Goal: Task Accomplishment & Management: Complete application form

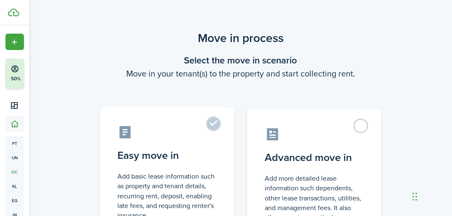
click at [200, 134] on control-radio-card-icon at bounding box center [166, 132] width 99 height 15
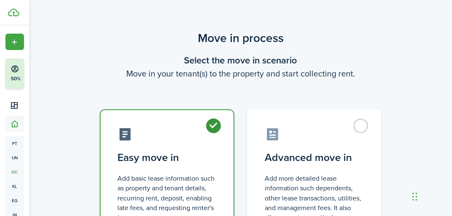
radio input "true"
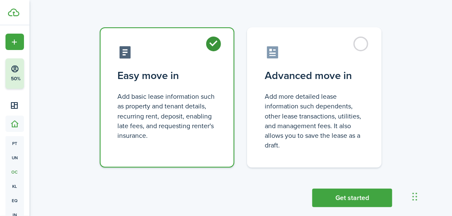
scroll to position [96, 0]
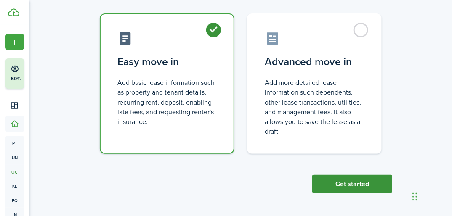
click at [366, 187] on button "Get started" at bounding box center [352, 184] width 80 height 19
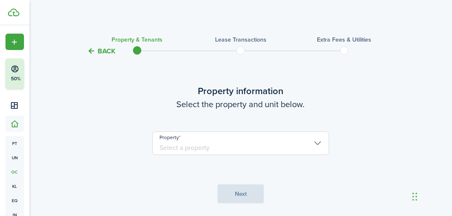
click at [249, 146] on input "Property" at bounding box center [240, 144] width 177 height 24
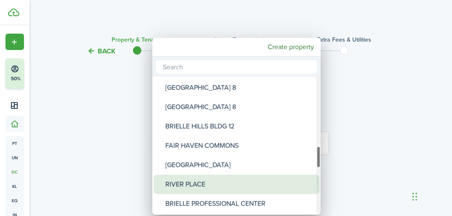
click at [191, 180] on div "RIVER PLACE" at bounding box center [239, 184] width 149 height 19
type input "RIVER PLACE"
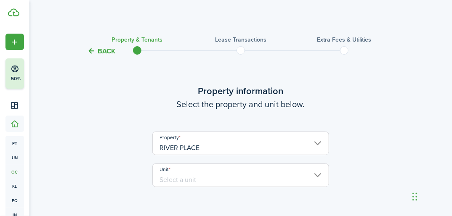
click at [191, 180] on input "Unit" at bounding box center [240, 176] width 177 height 24
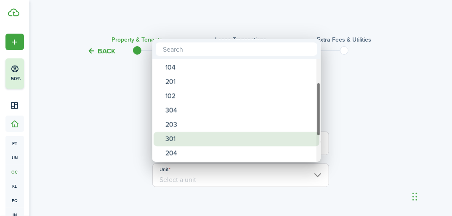
click at [179, 138] on div "301" at bounding box center [239, 139] width 149 height 14
type input "301"
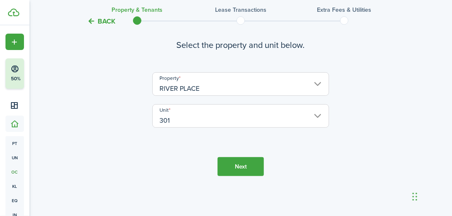
click at [242, 167] on button "Next" at bounding box center [241, 166] width 46 height 19
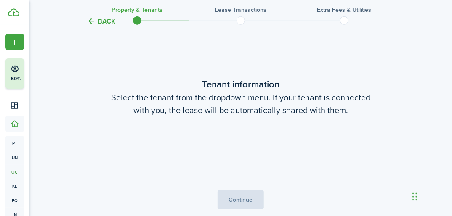
scroll to position [219, 0]
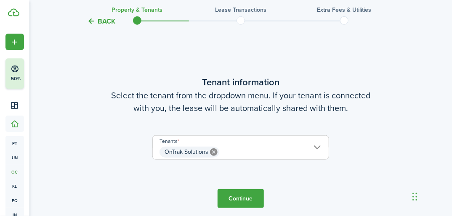
click at [242, 197] on button "Continue" at bounding box center [241, 198] width 46 height 19
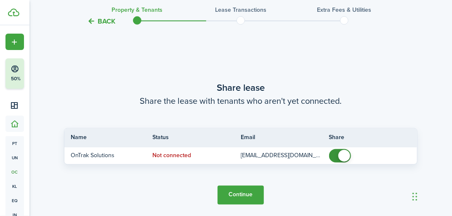
scroll to position [435, 0]
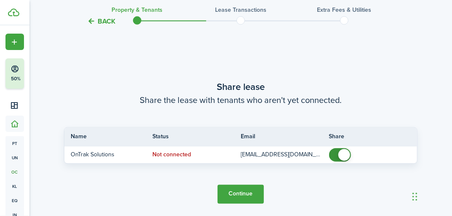
click at [242, 193] on button "Continue" at bounding box center [241, 194] width 46 height 19
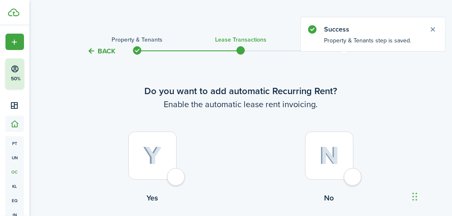
click at [153, 144] on div at bounding box center [152, 156] width 48 height 48
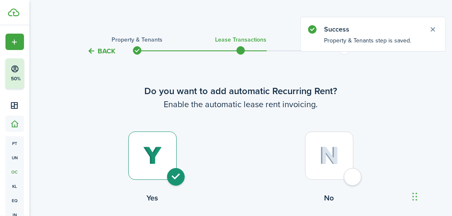
radio input "true"
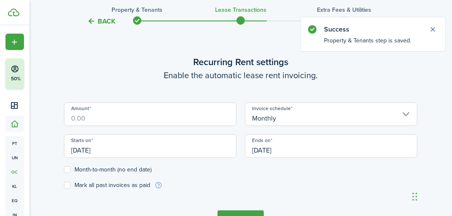
scroll to position [231, 0]
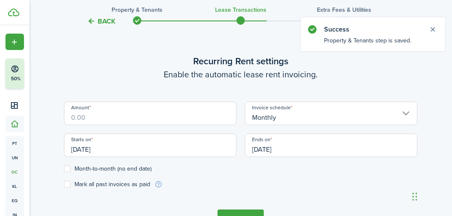
click at [154, 141] on input "[DATE]" at bounding box center [150, 146] width 173 height 24
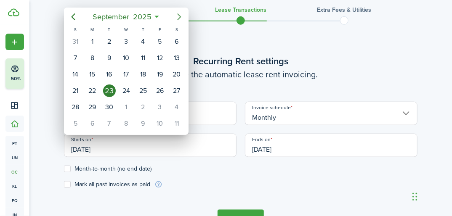
click at [181, 15] on icon "Next page" at bounding box center [179, 17] width 10 height 10
click at [180, 15] on icon "Next page" at bounding box center [179, 17] width 10 height 10
click at [94, 39] on div "1" at bounding box center [92, 41] width 13 height 13
type input "[DATE]"
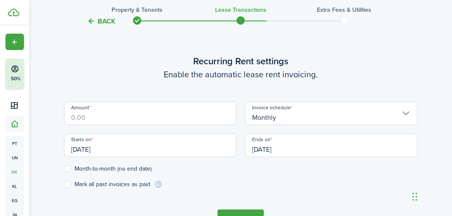
click at [322, 147] on input "[DATE]" at bounding box center [331, 146] width 173 height 24
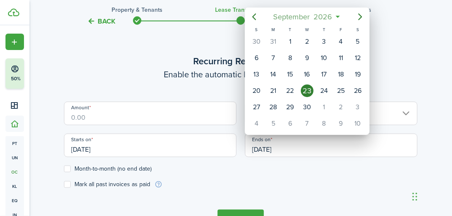
click at [338, 16] on icon at bounding box center [337, 17] width 9 height 8
click at [320, 13] on span "2026" at bounding box center [323, 16] width 22 height 15
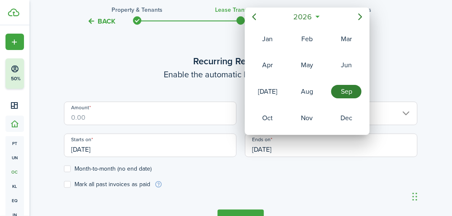
click at [317, 17] on icon at bounding box center [317, 17] width 9 height 8
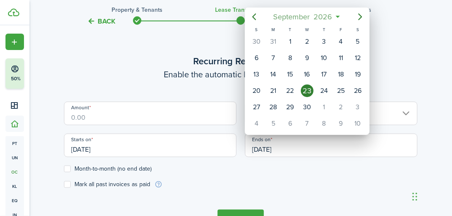
click at [317, 17] on span "2026" at bounding box center [323, 16] width 22 height 15
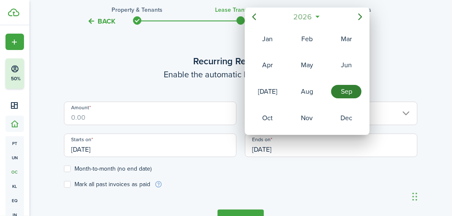
click at [299, 15] on span "2026" at bounding box center [303, 16] width 22 height 15
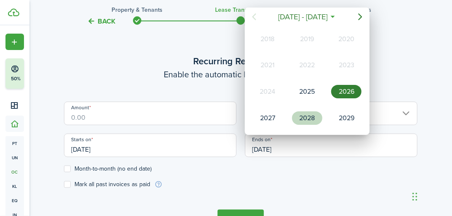
click at [311, 114] on div "2028" at bounding box center [307, 118] width 30 height 13
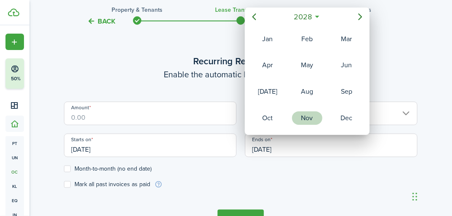
click at [306, 114] on div "Nov" at bounding box center [307, 118] width 30 height 13
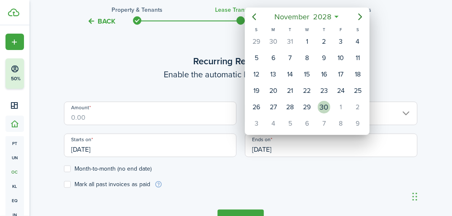
click at [322, 104] on div "30" at bounding box center [324, 107] width 13 height 13
type input "[DATE]"
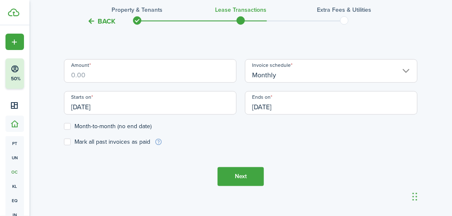
scroll to position [288, 0]
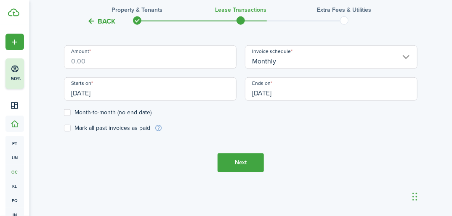
click at [237, 163] on button "Next" at bounding box center [241, 163] width 46 height 19
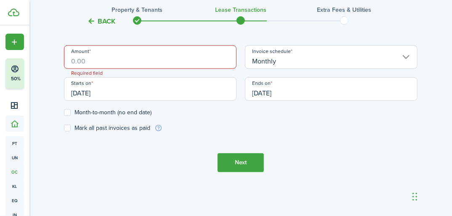
scroll to position [237, 0]
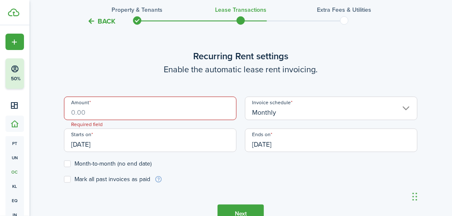
click at [173, 105] on input "Amount" at bounding box center [150, 109] width 173 height 24
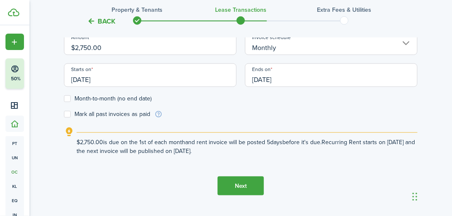
scroll to position [317, 0]
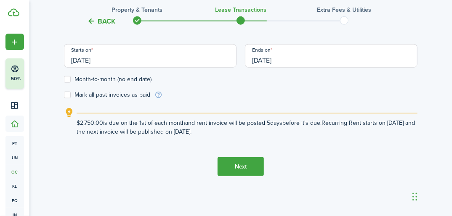
type input "$2,750.00"
click at [242, 162] on button "Next" at bounding box center [241, 166] width 46 height 19
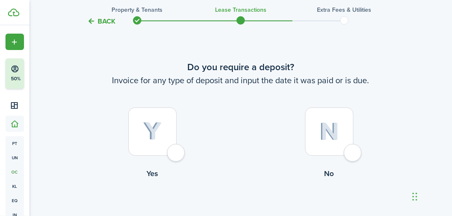
scroll to position [477, 0]
click at [160, 133] on img at bounding box center [152, 131] width 19 height 19
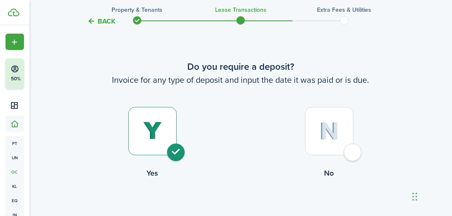
radio input "true"
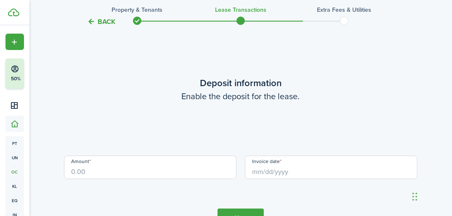
scroll to position [693, 0]
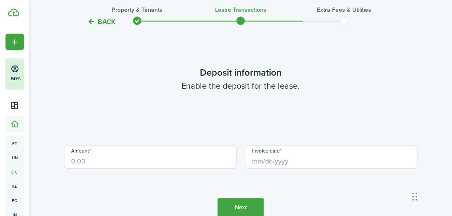
click at [141, 160] on input "Amount" at bounding box center [150, 157] width 173 height 24
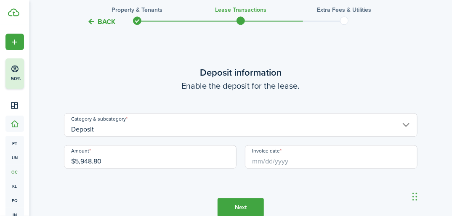
click at [274, 157] on input "Invoice date" at bounding box center [331, 157] width 173 height 24
type input "$5,948.80"
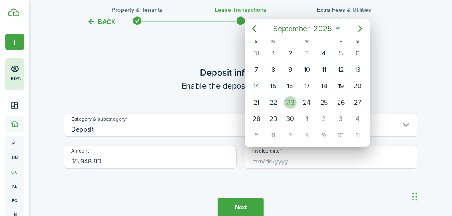
click at [290, 105] on div "23" at bounding box center [290, 102] width 13 height 13
type input "[DATE]"
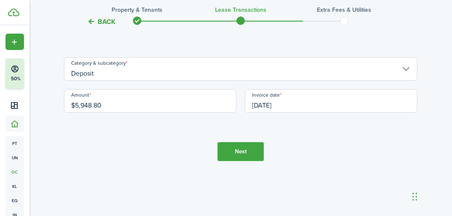
click at [244, 157] on button "Next" at bounding box center [241, 151] width 46 height 19
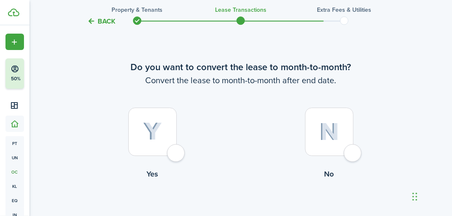
scroll to position [909, 0]
click at [333, 128] on img at bounding box center [329, 132] width 20 height 18
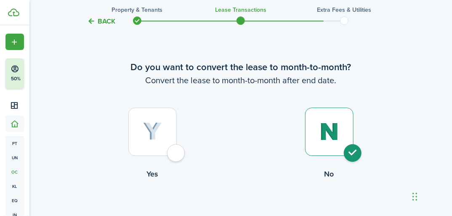
radio input "true"
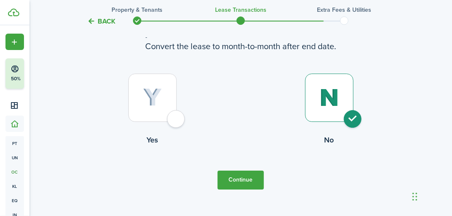
scroll to position [932, 0]
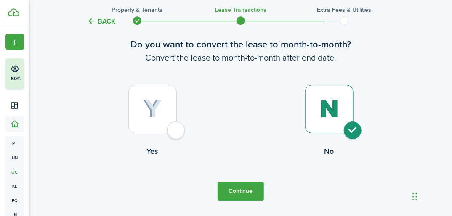
click at [242, 187] on button "Continue" at bounding box center [241, 191] width 46 height 19
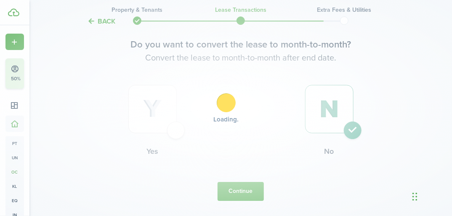
scroll to position [0, 0]
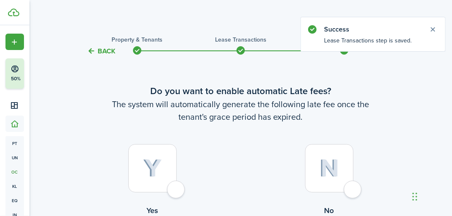
click at [152, 172] on img at bounding box center [152, 169] width 19 height 19
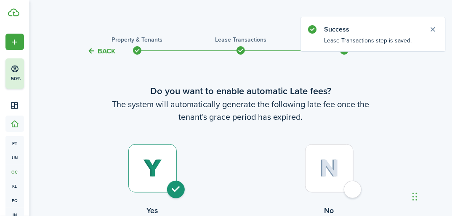
radio input "true"
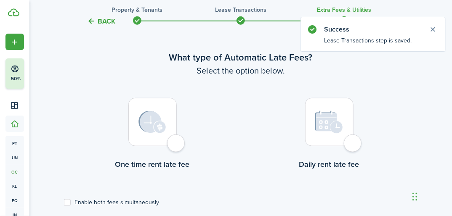
scroll to position [244, 0]
click at [152, 116] on img at bounding box center [152, 122] width 28 height 23
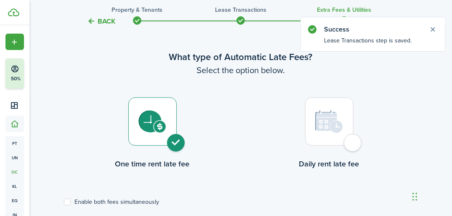
radio input "true"
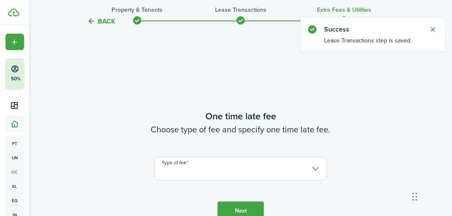
scroll to position [473, 0]
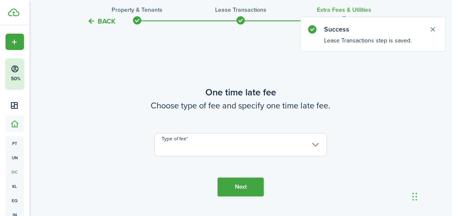
click at [168, 148] on input "Type of fee" at bounding box center [240, 145] width 173 height 24
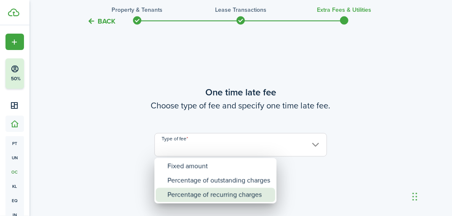
click at [192, 194] on div "Percentage of recurring charges" at bounding box center [219, 195] width 103 height 14
type input "Percentage of recurring charges"
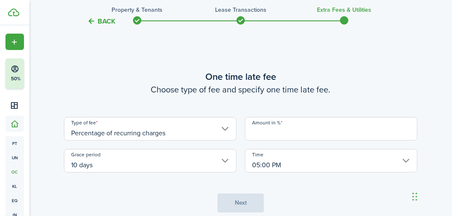
click at [277, 136] on input "Amount in %" at bounding box center [331, 129] width 173 height 24
type input "5"
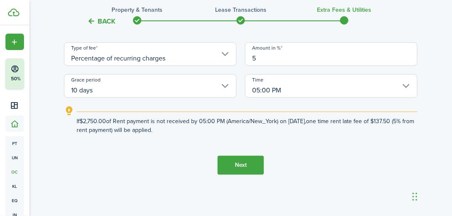
click at [241, 170] on button "Next" at bounding box center [241, 165] width 46 height 19
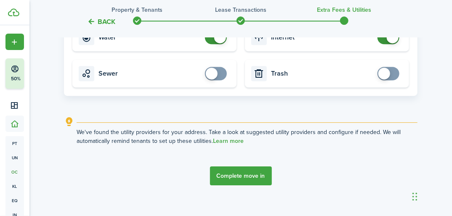
scroll to position [868, 0]
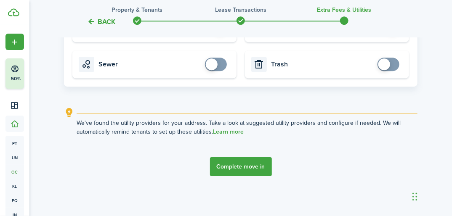
click at [263, 174] on button "Complete move in" at bounding box center [241, 166] width 62 height 19
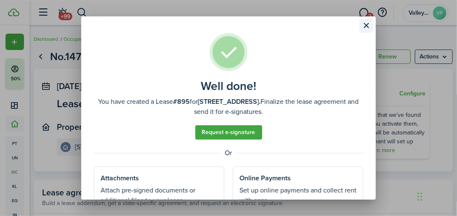
click at [367, 28] on button "Close modal" at bounding box center [366, 26] width 14 height 14
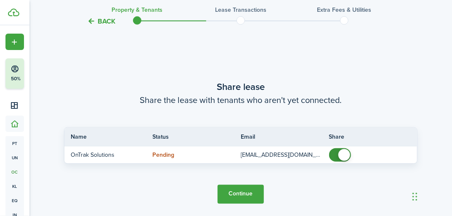
scroll to position [435, 0]
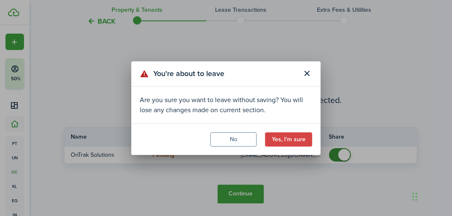
scroll to position [96, 0]
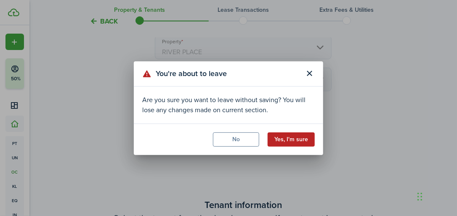
click at [293, 140] on button "Yes, I'm sure" at bounding box center [291, 140] width 47 height 14
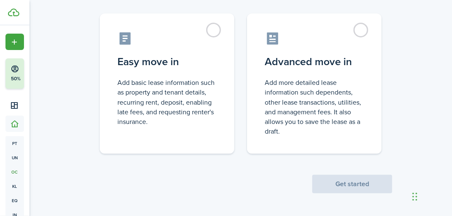
scroll to position [0, 0]
